Goal: Communication & Community: Connect with others

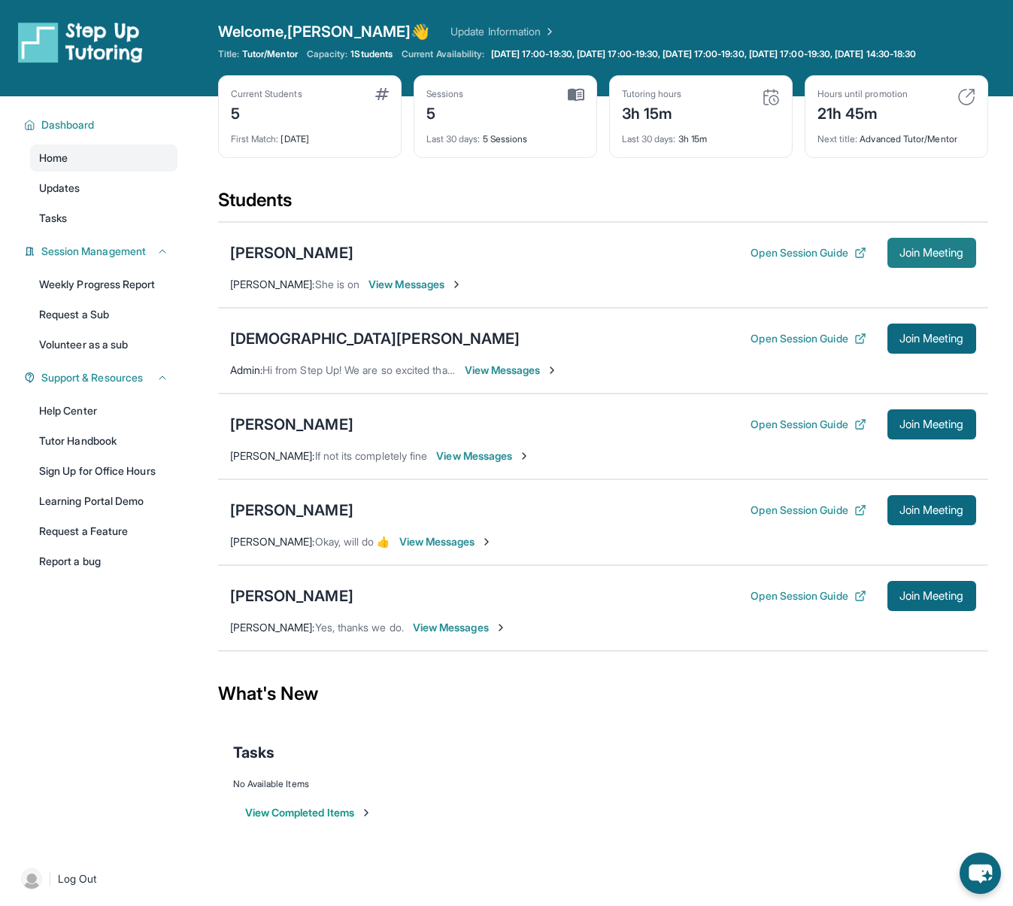
click at [911, 257] on span "Join Meeting" at bounding box center [932, 252] width 65 height 9
click at [423, 292] on span "View Messages" at bounding box center [416, 284] width 94 height 15
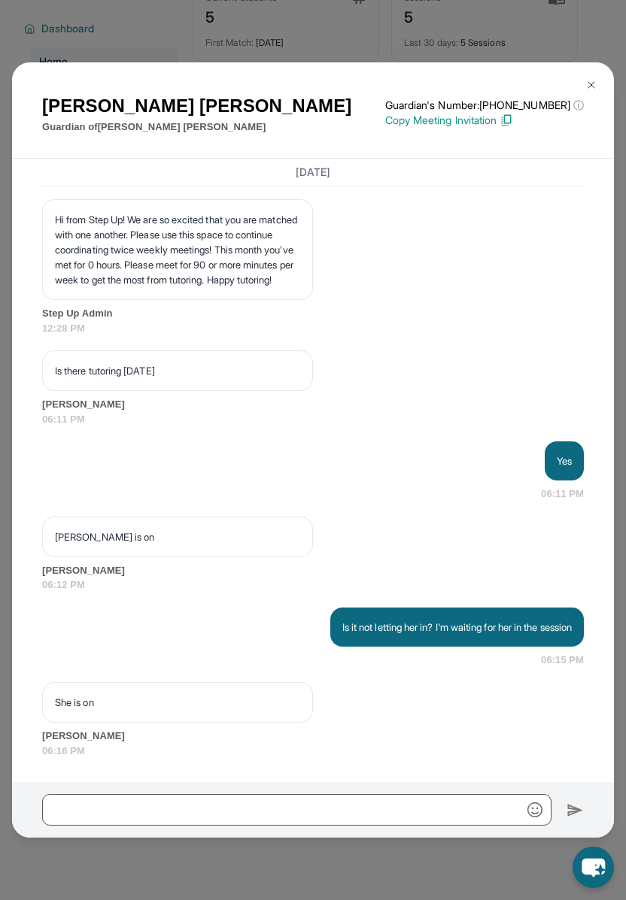
scroll to position [2832, 0]
click at [594, 80] on img at bounding box center [591, 85] width 12 height 12
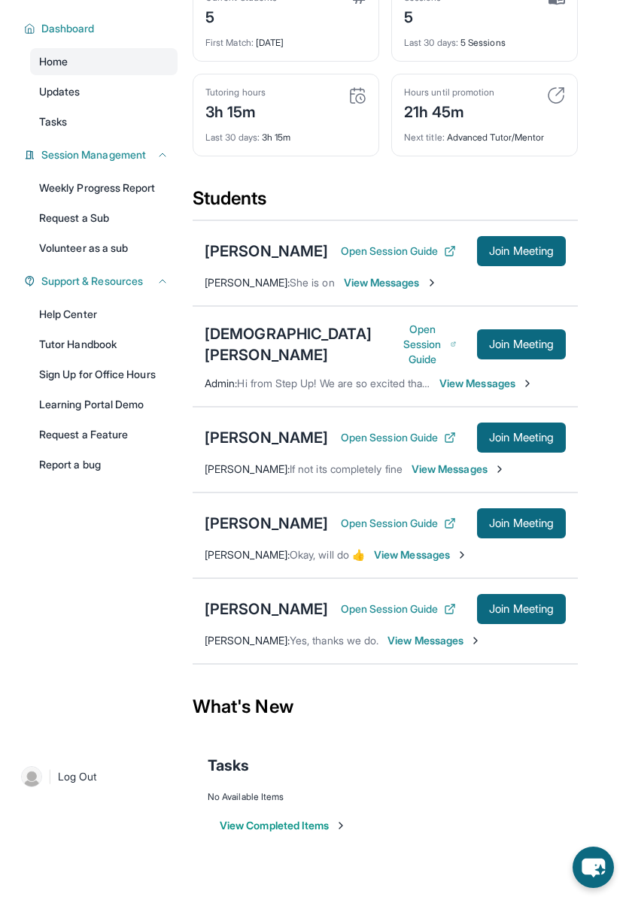
click at [369, 287] on span "View Messages" at bounding box center [391, 282] width 94 height 15
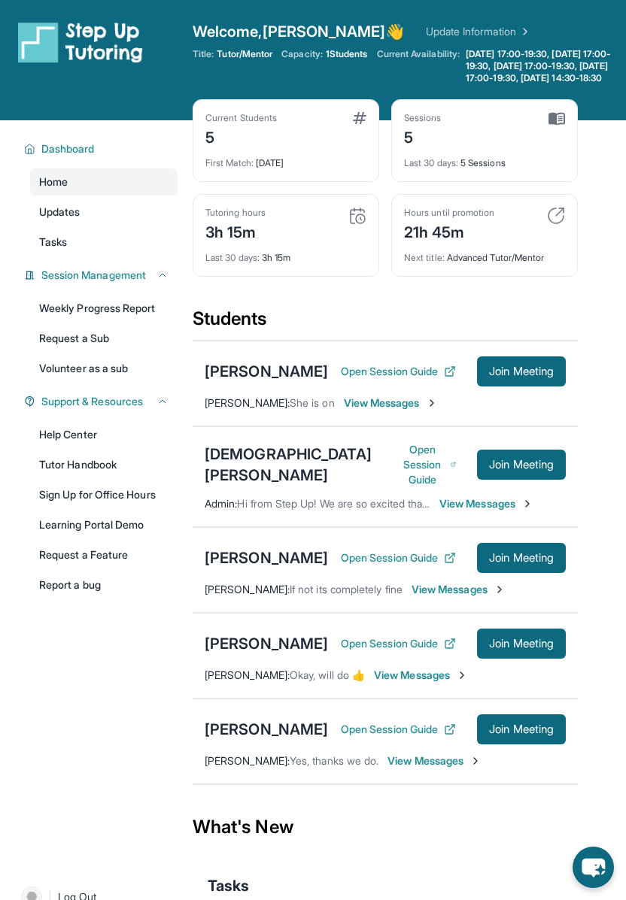
click at [363, 410] on span "View Messages" at bounding box center [391, 403] width 94 height 15
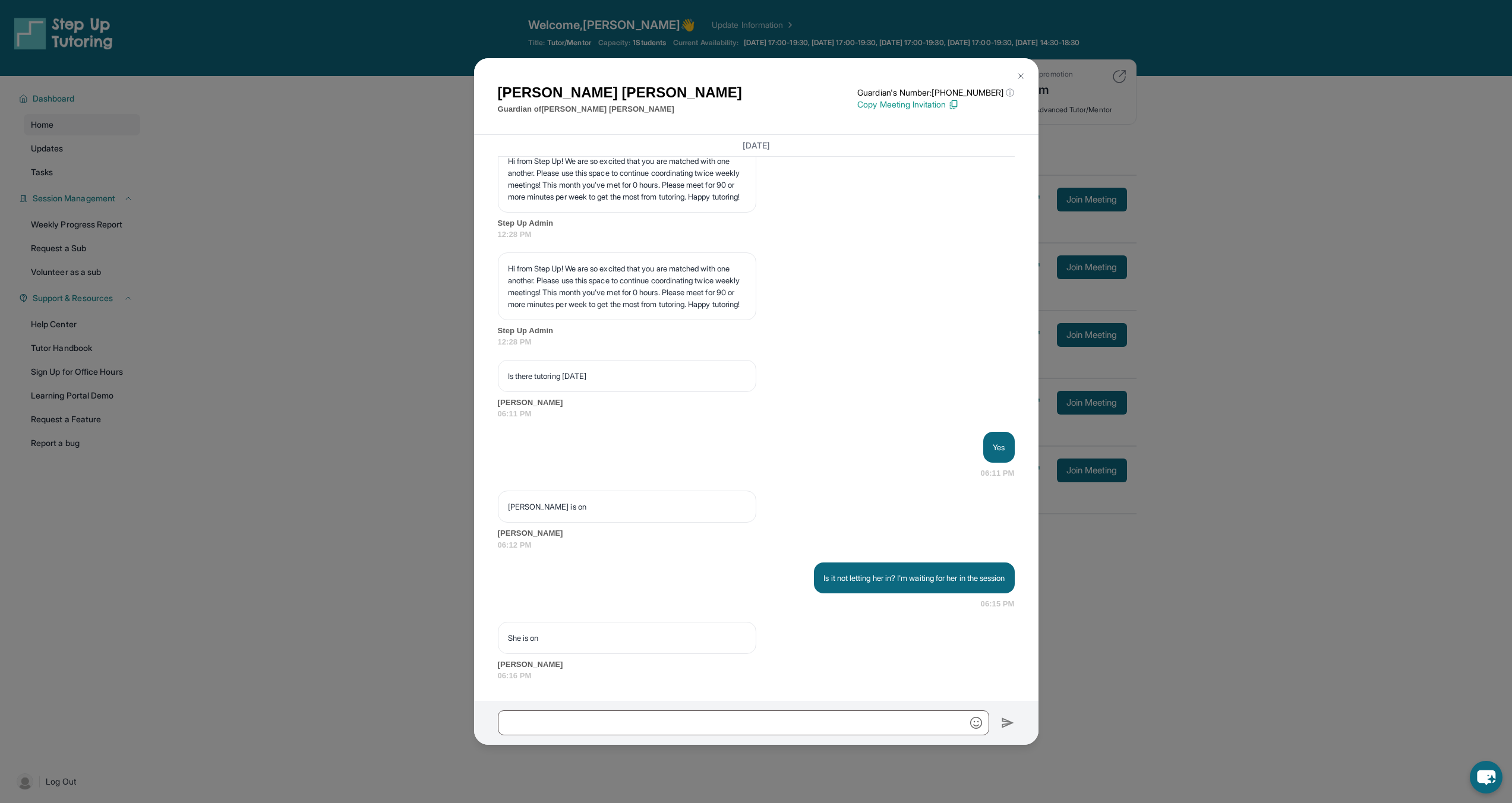
scroll to position [1937, 0]
